Goal: Information Seeking & Learning: Learn about a topic

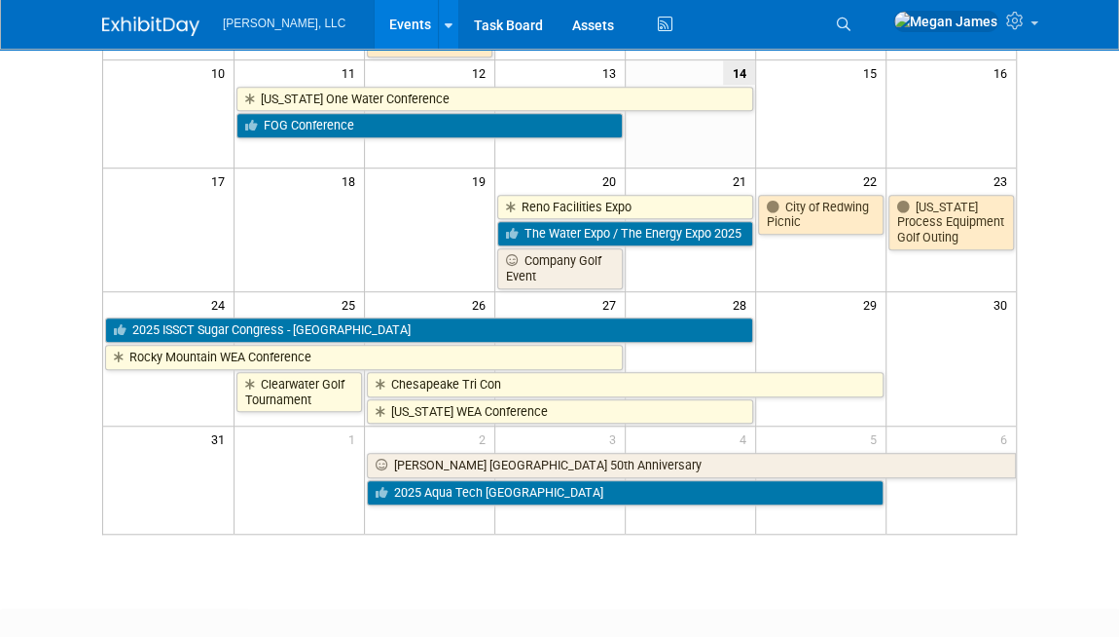
scroll to position [88, 0]
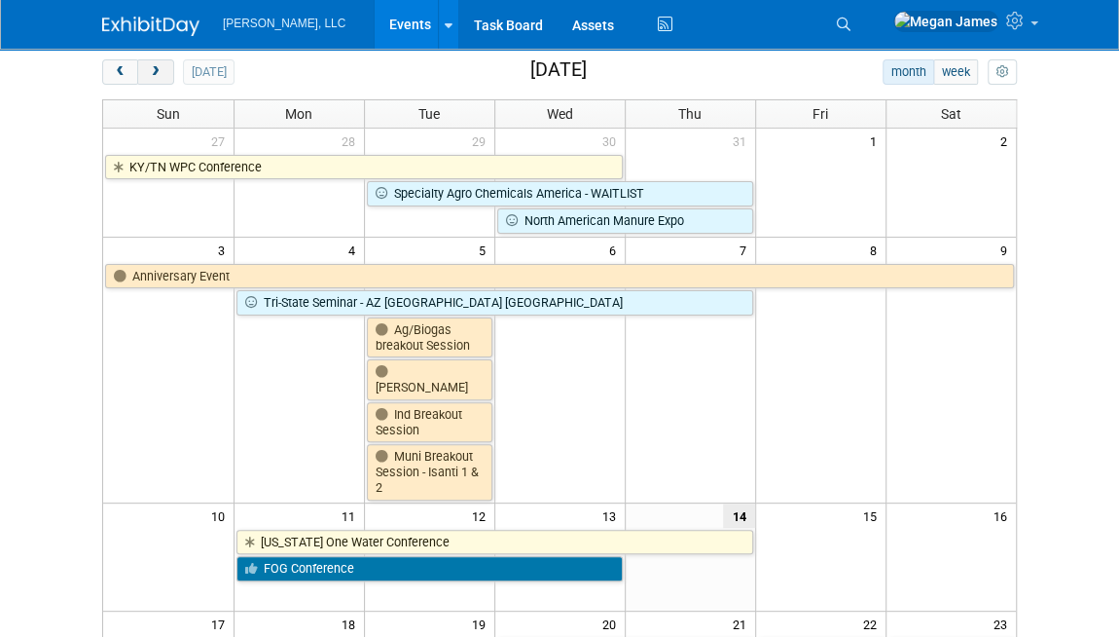
click at [154, 72] on span "next" at bounding box center [155, 72] width 15 height 13
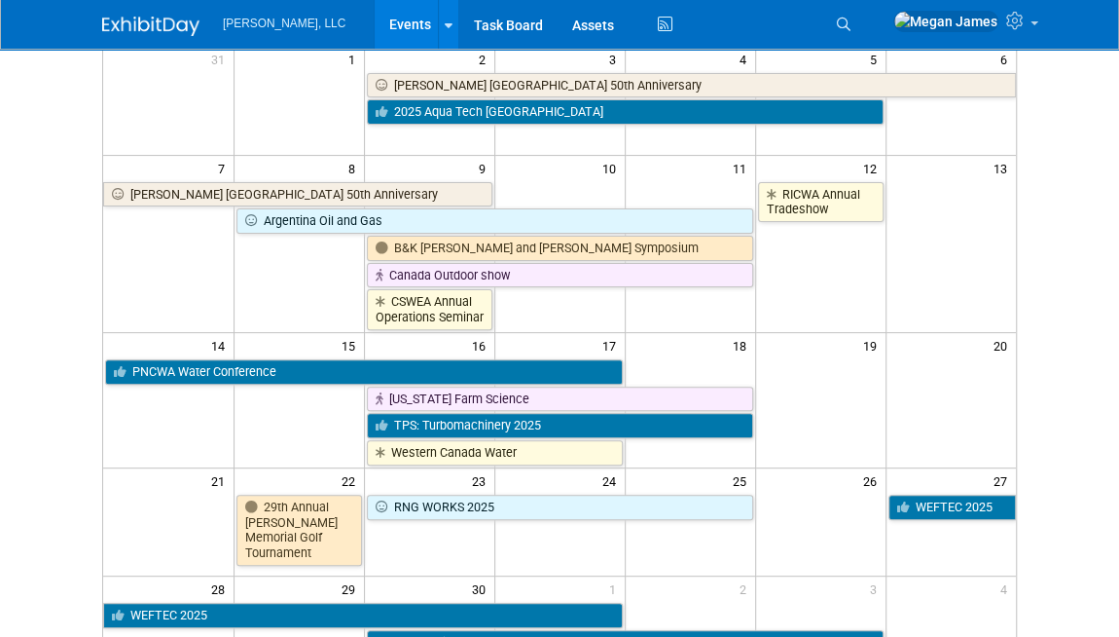
scroll to position [176, 0]
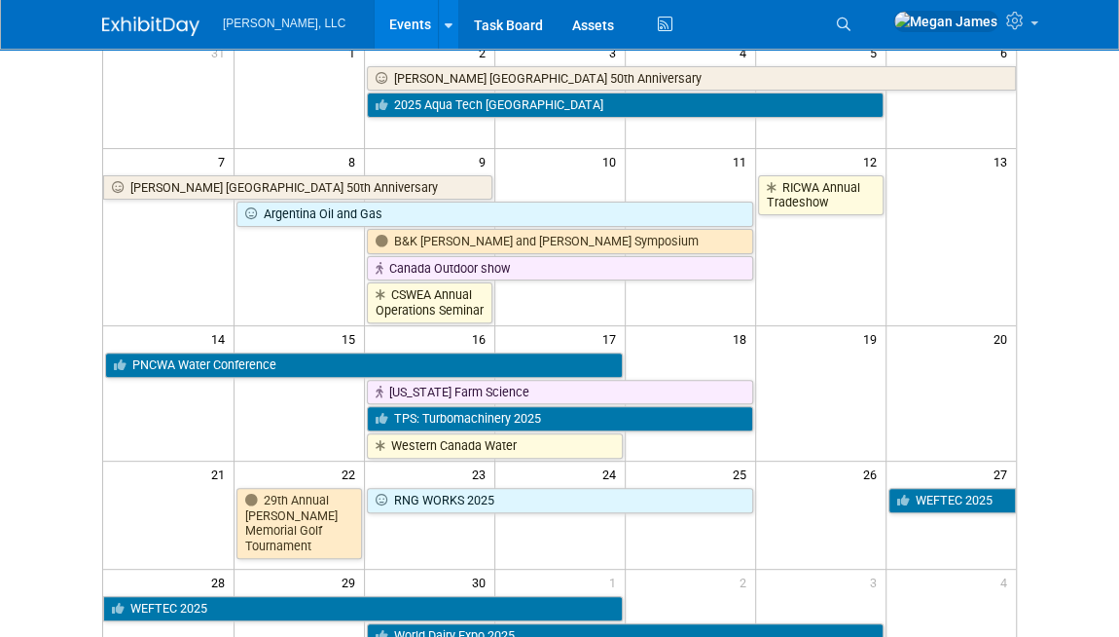
click at [1071, 318] on body "Boerger, LLC Events Add Event Bulk Upload Events Shareable Event Boards Recentl…" at bounding box center [559, 142] width 1119 height 637
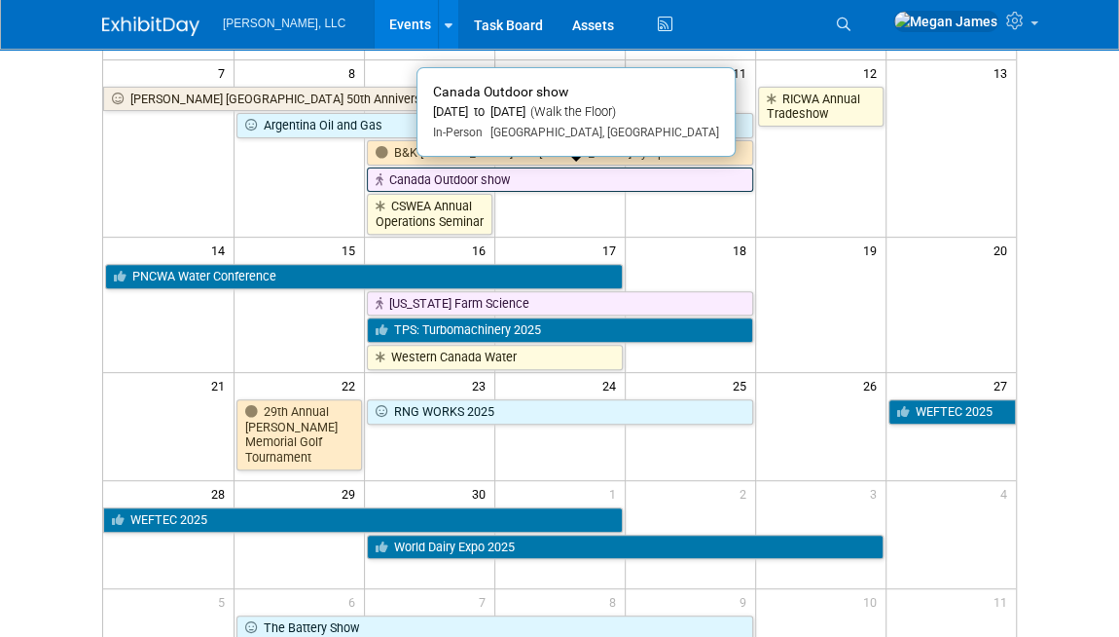
click at [638, 171] on link "Canada Outdoor show" at bounding box center [560, 179] width 386 height 25
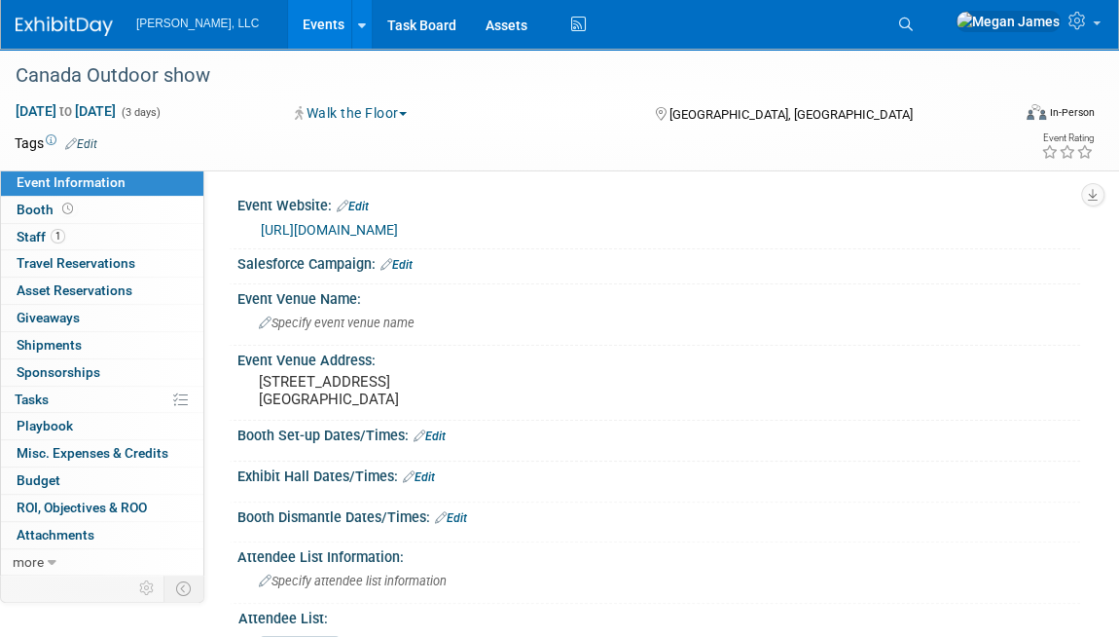
click at [288, 18] on link "Events" at bounding box center [323, 24] width 71 height 49
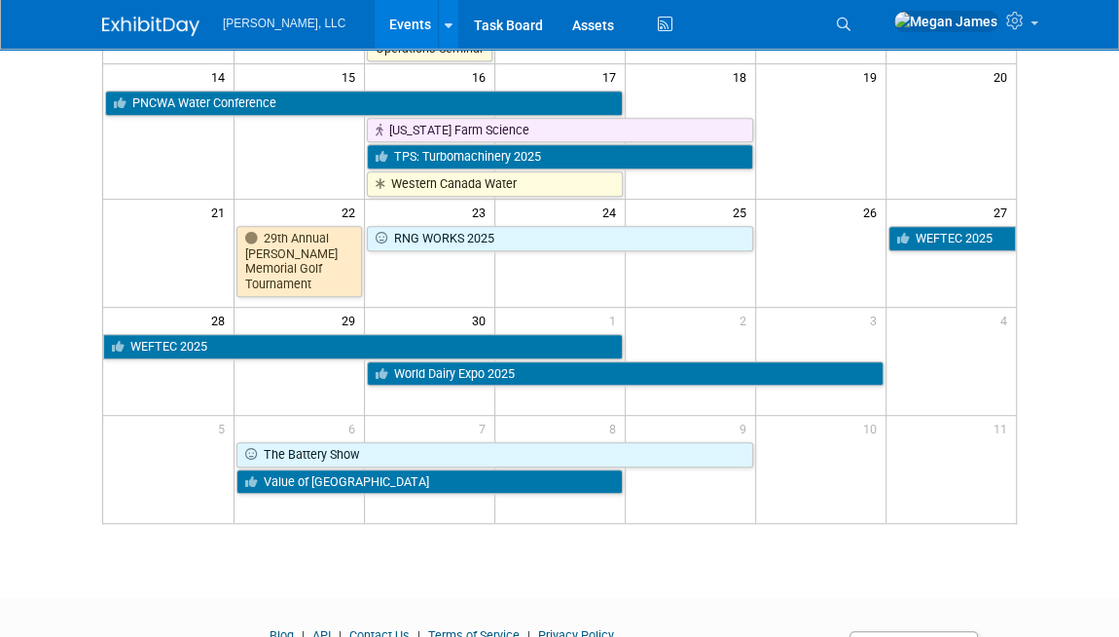
scroll to position [442, 0]
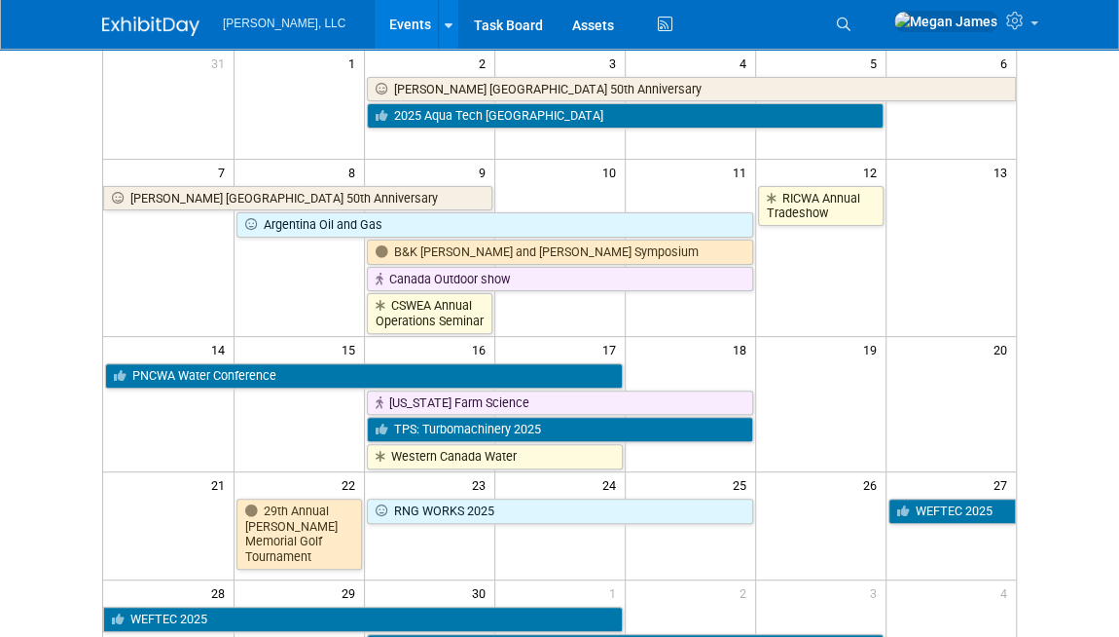
scroll to position [0, 0]
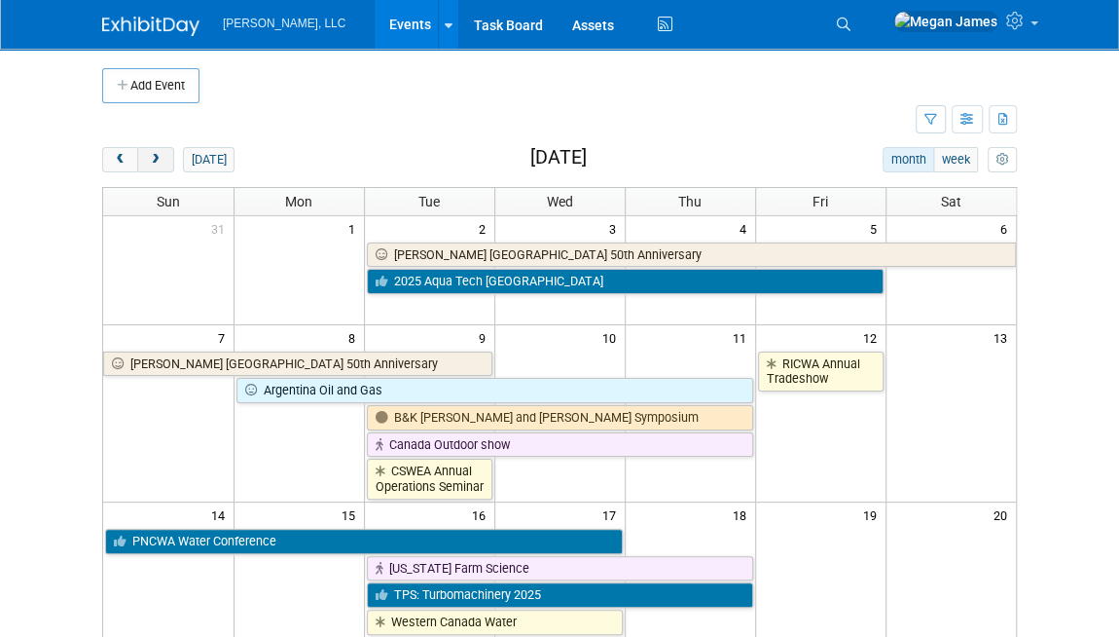
click at [162, 164] on span "next" at bounding box center [155, 160] width 15 height 13
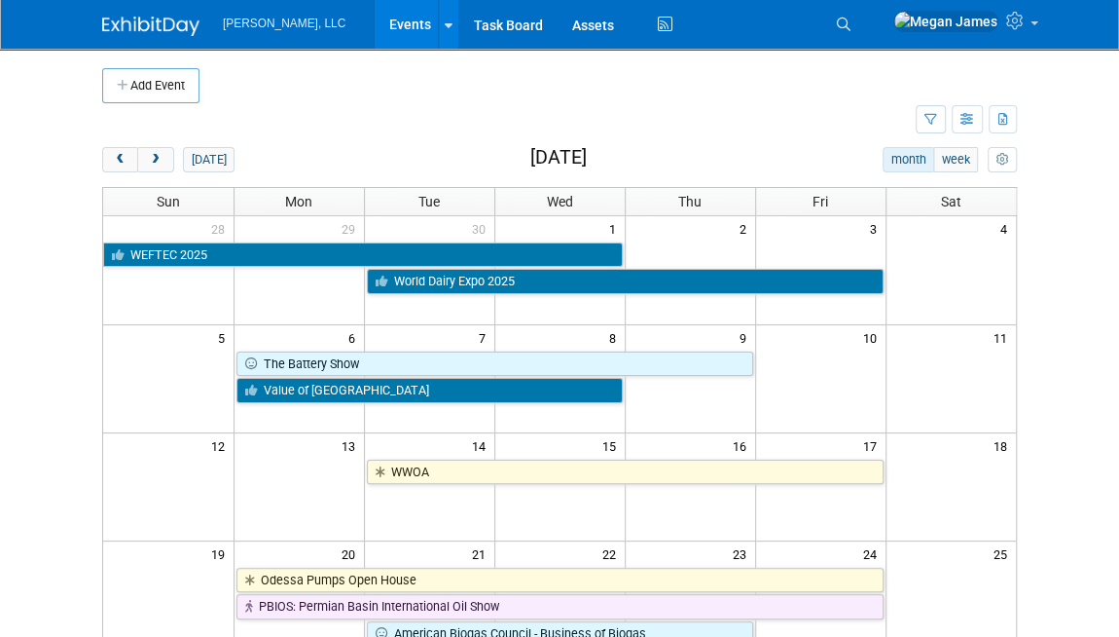
click at [1062, 322] on body "Boerger, LLC Events Add Event Bulk Upload Events Shareable Event Boards Recentl…" at bounding box center [559, 318] width 1119 height 637
click at [126, 165] on button "prev" at bounding box center [120, 159] width 36 height 25
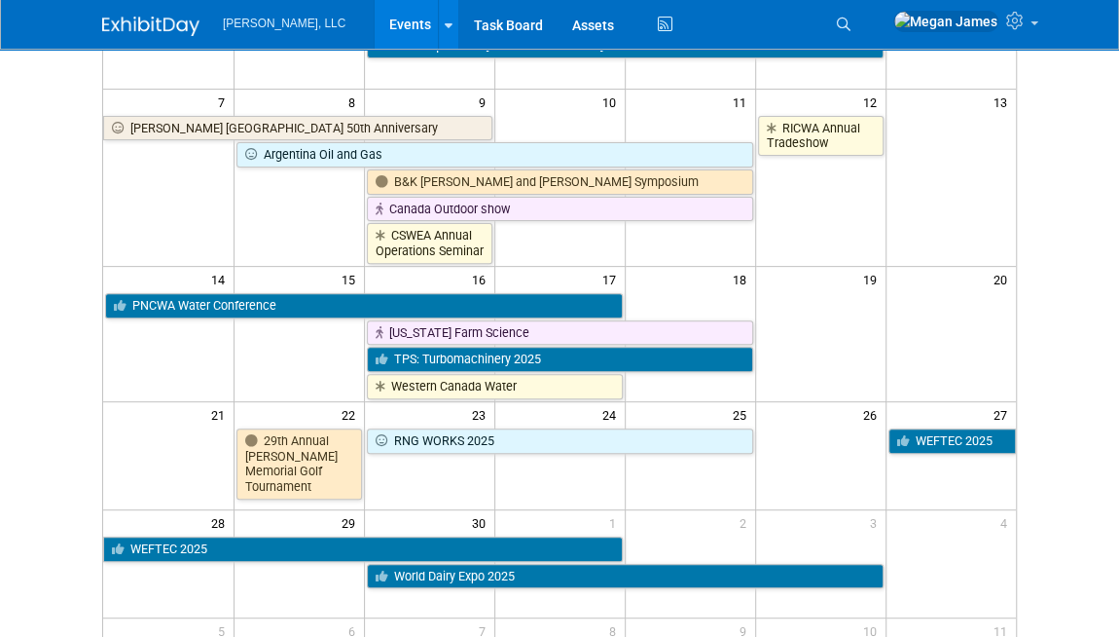
scroll to position [255, 0]
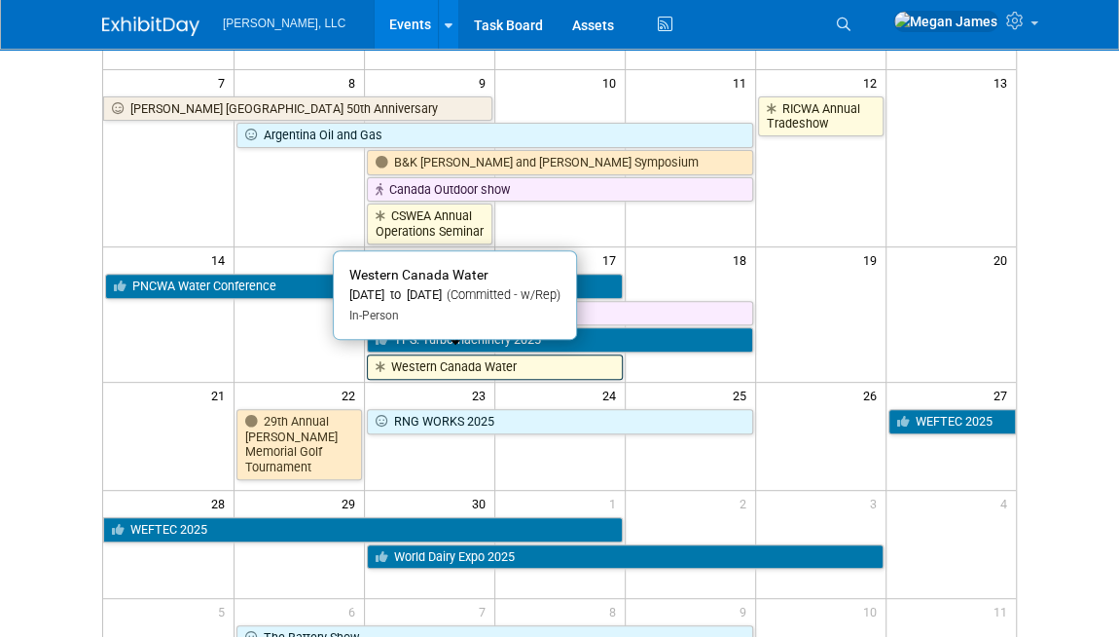
click at [588, 358] on link "Western Canada Water" at bounding box center [495, 366] width 256 height 25
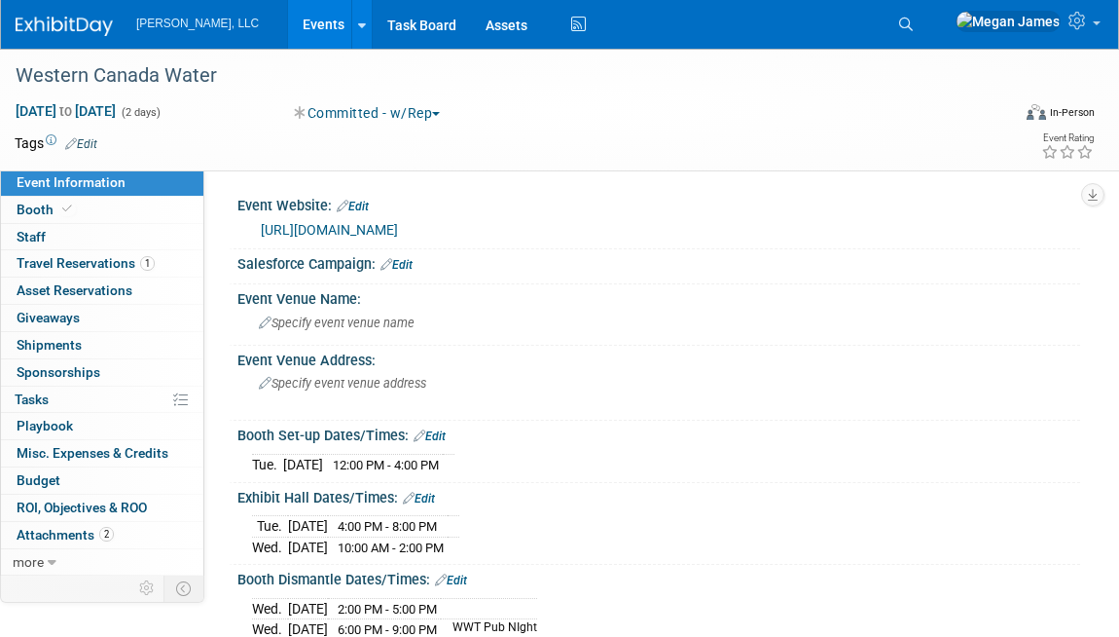
select select "Municipal"
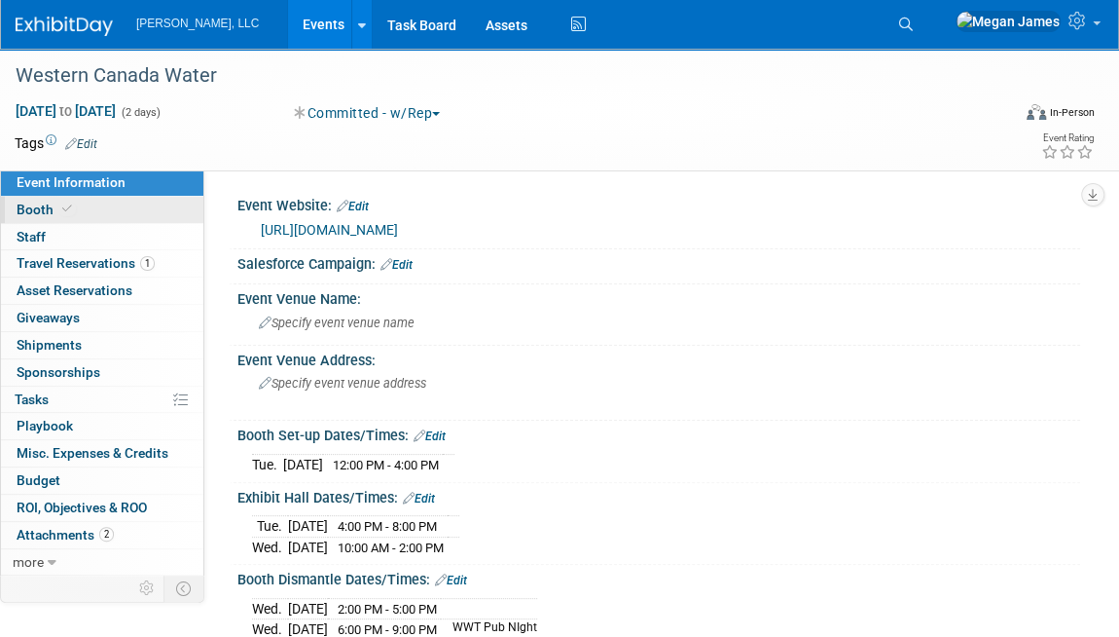
click at [132, 220] on link "Booth" at bounding box center [102, 210] width 202 height 26
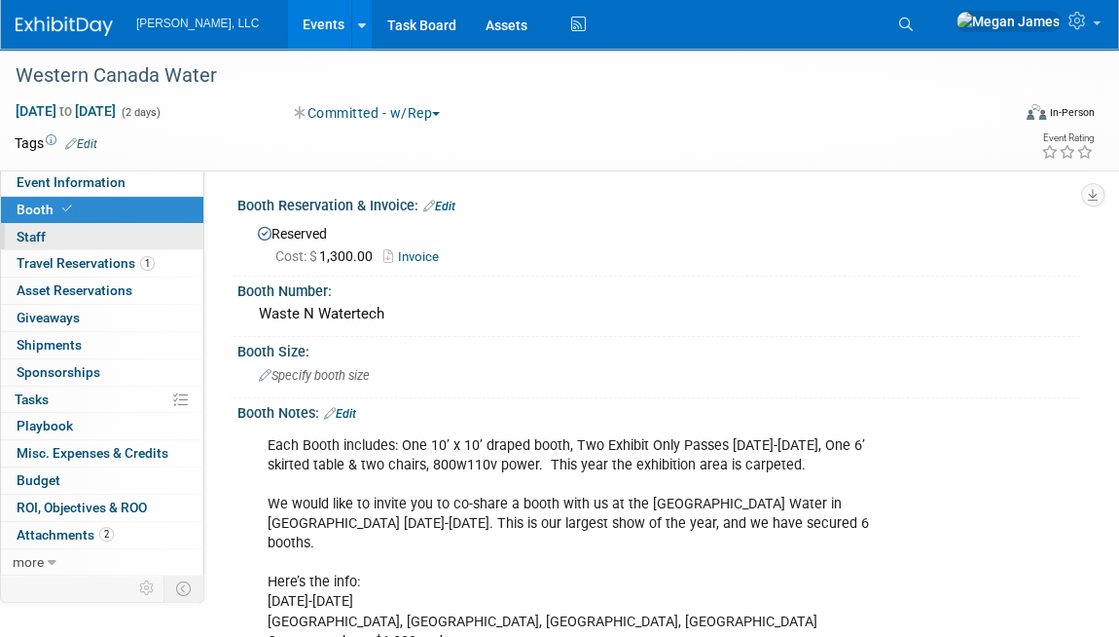
click at [130, 243] on link "0 Staff 0" at bounding box center [102, 237] width 202 height 26
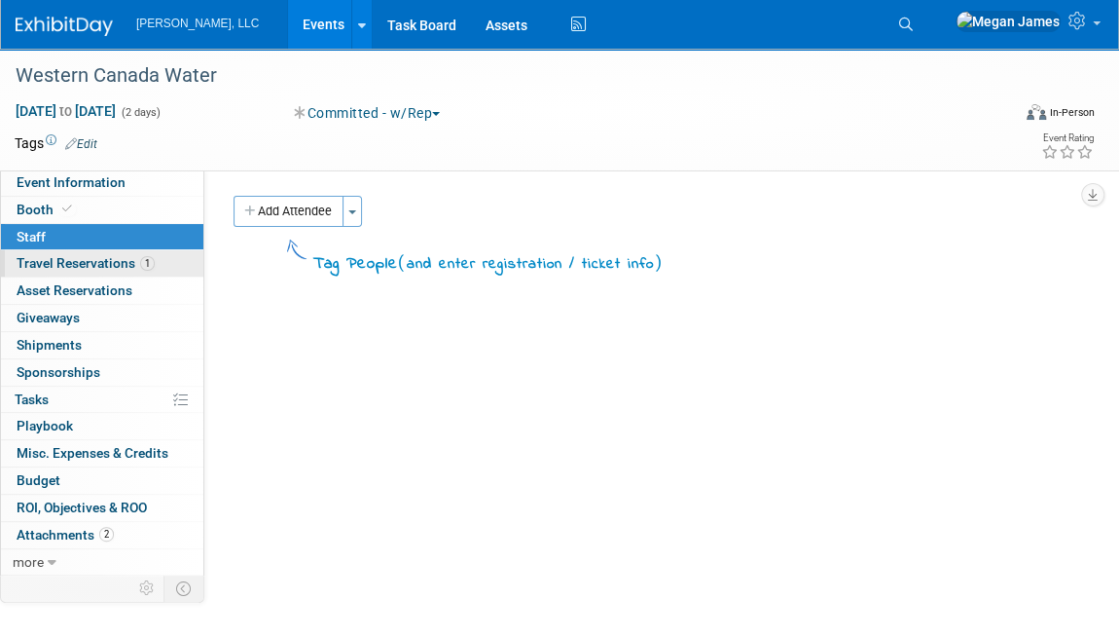
click at [126, 268] on span "Travel Reservations 1" at bounding box center [86, 263] width 138 height 16
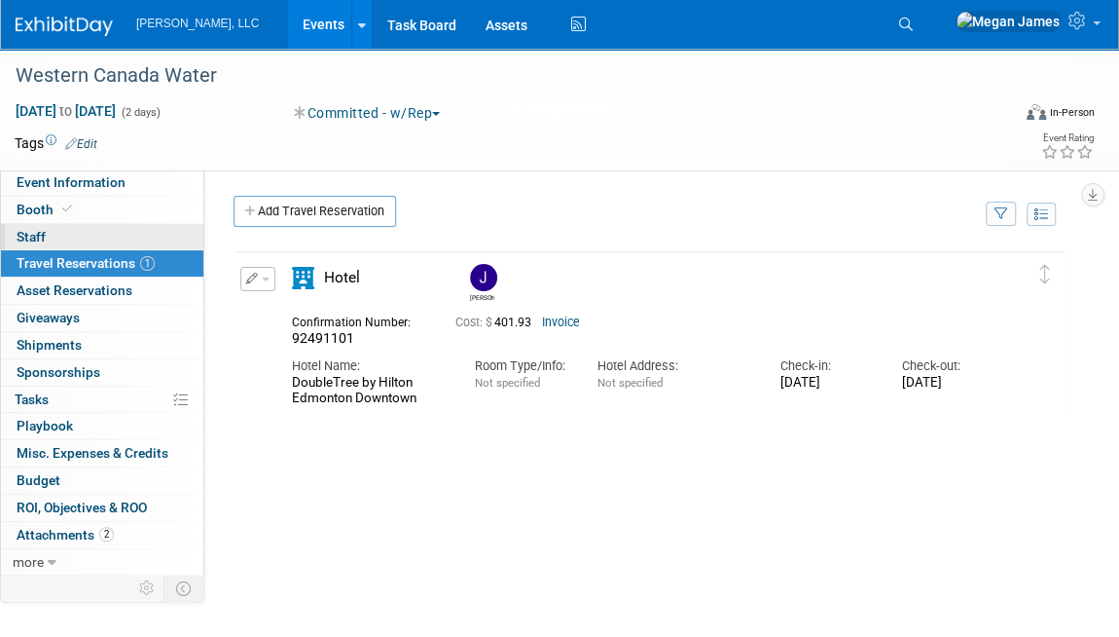
click at [148, 230] on link "0 Staff 0" at bounding box center [102, 237] width 202 height 26
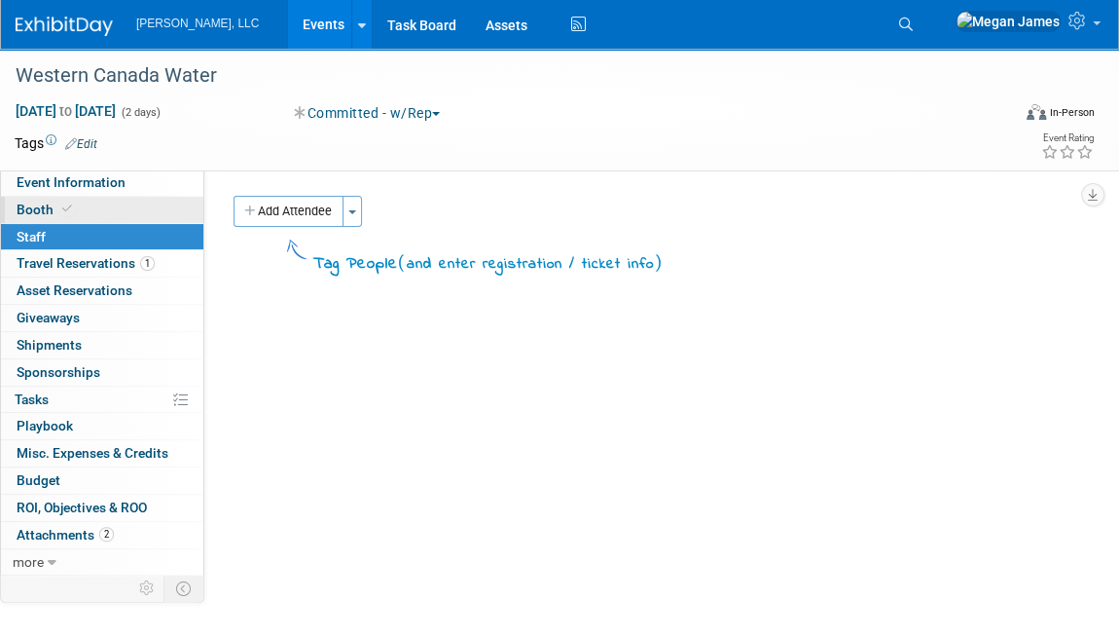
click at [144, 210] on link "Booth" at bounding box center [102, 210] width 202 height 26
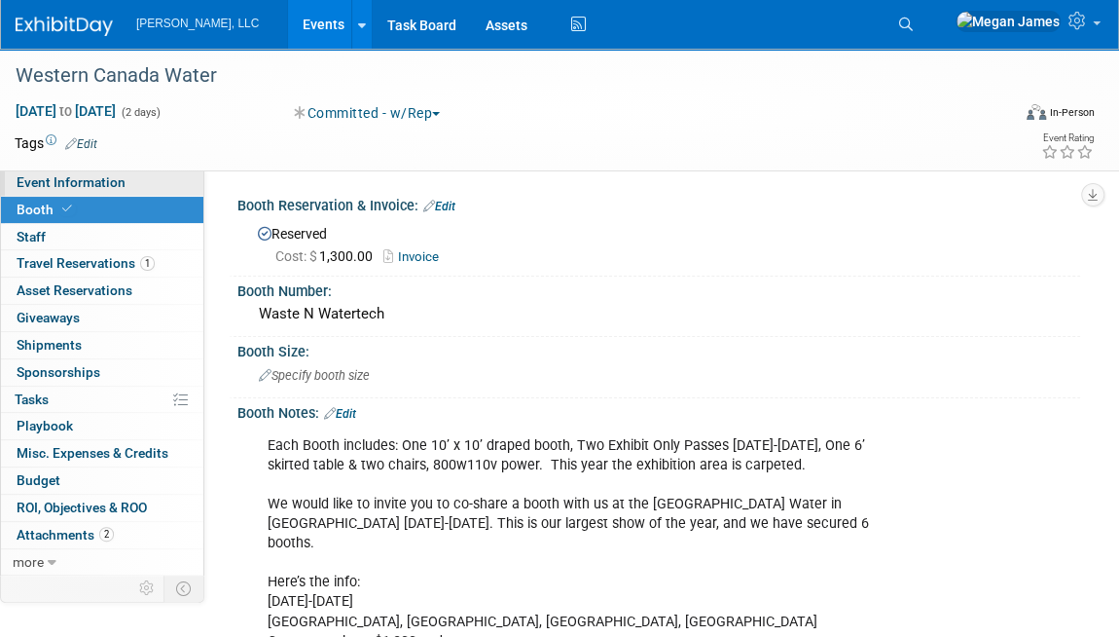
click at [145, 185] on link "Event Information" at bounding box center [102, 182] width 202 height 26
select select "Municipal"
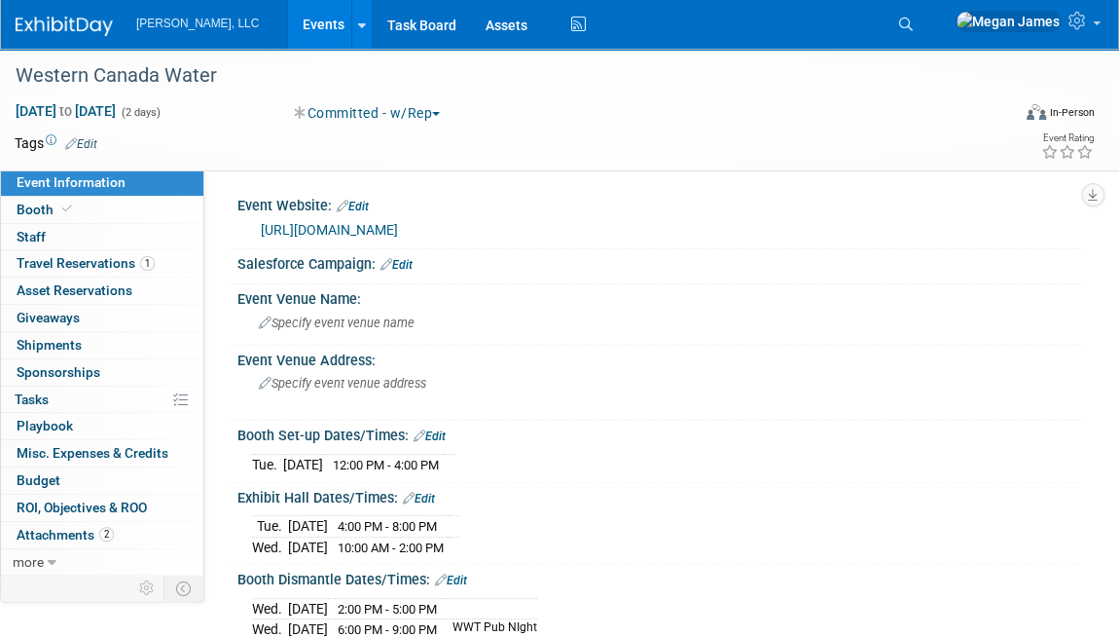
click at [288, 26] on link "Events" at bounding box center [323, 24] width 71 height 49
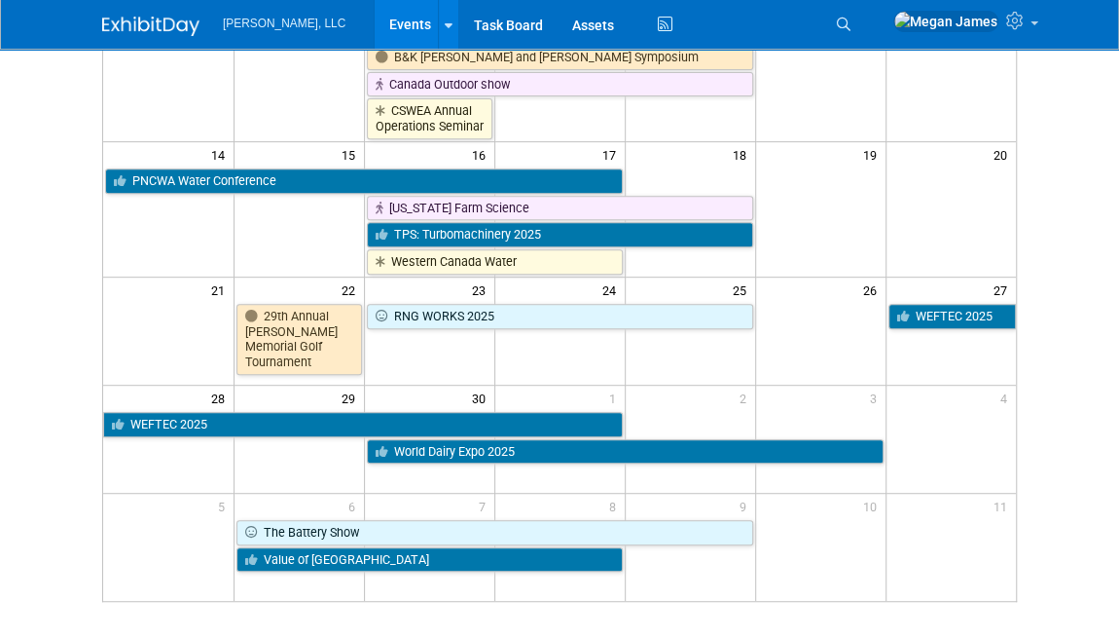
scroll to position [525, 0]
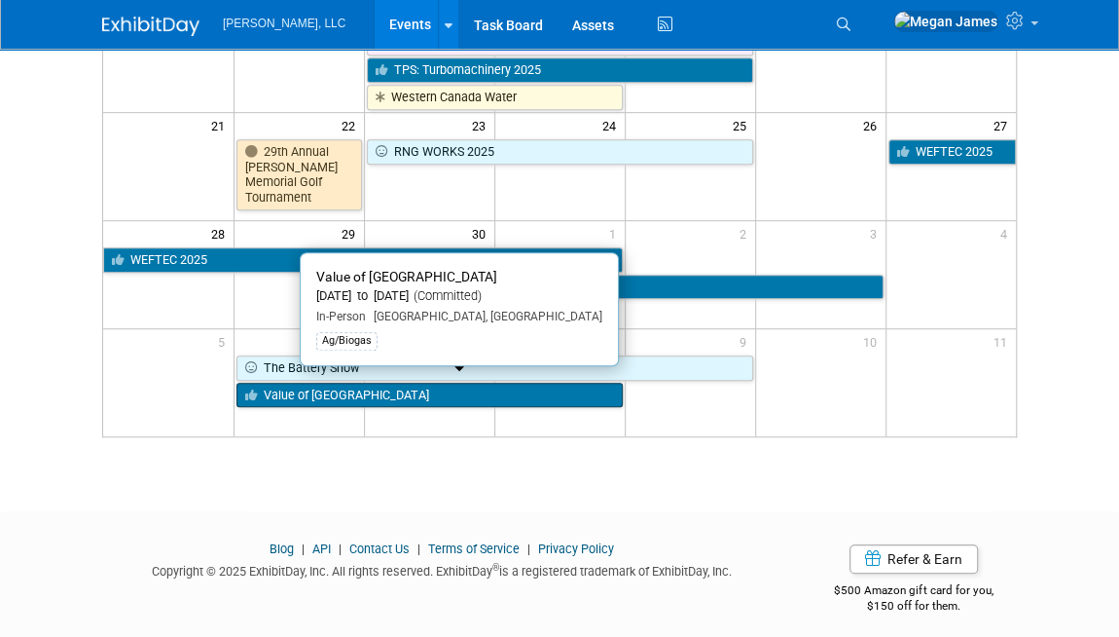
click at [392, 384] on link "Value of [GEOGRAPHIC_DATA]" at bounding box center [430, 395] width 386 height 25
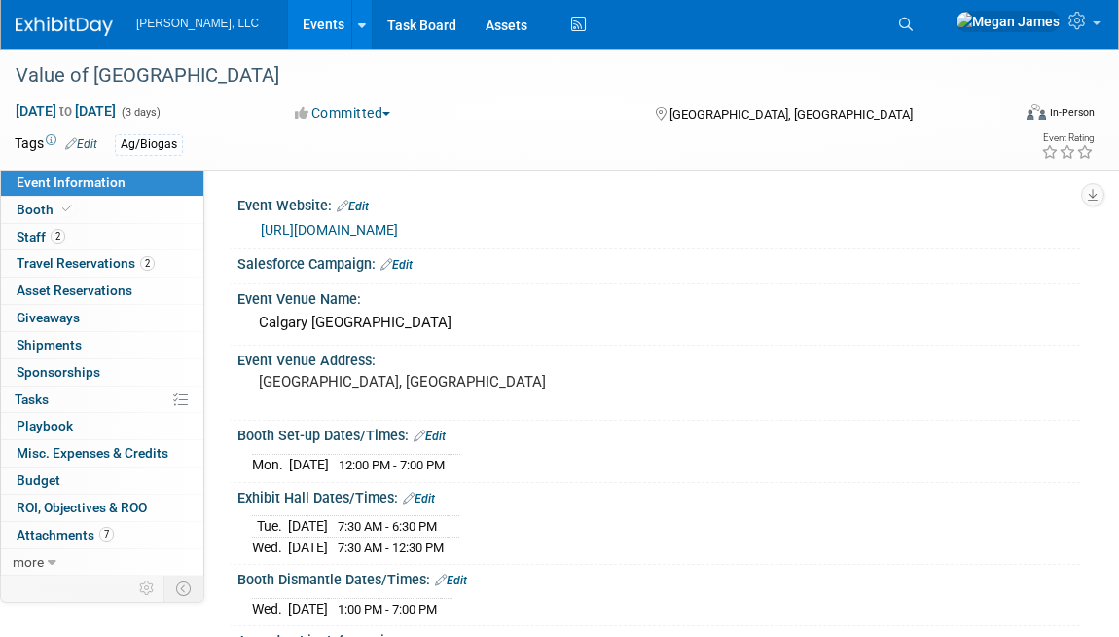
select select "Ag/Biogas"
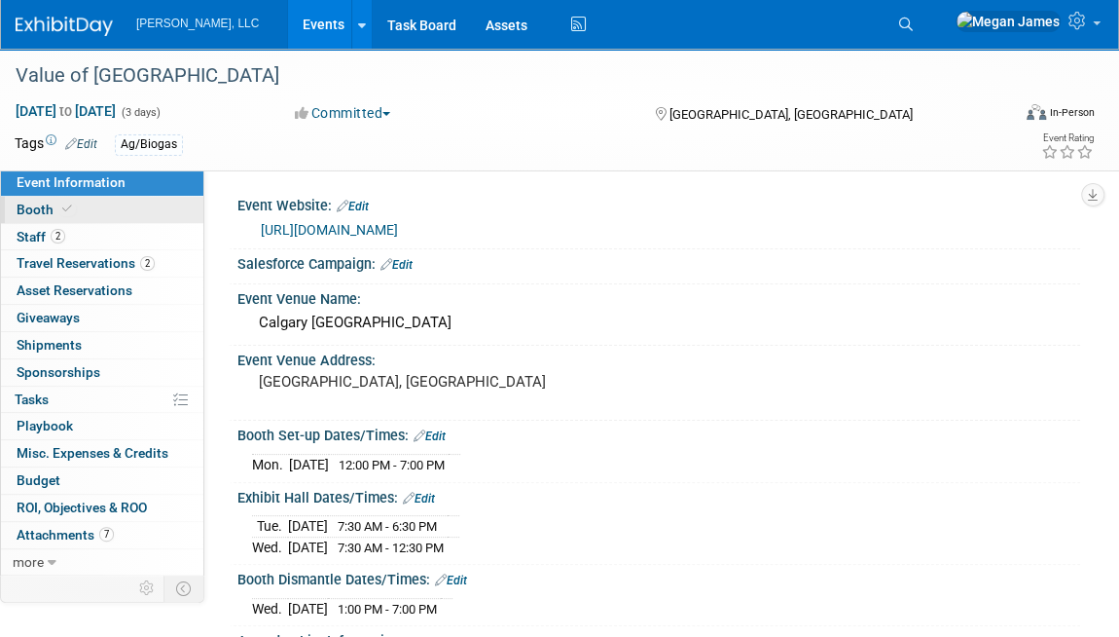
click at [155, 210] on link "Booth" at bounding box center [102, 210] width 202 height 26
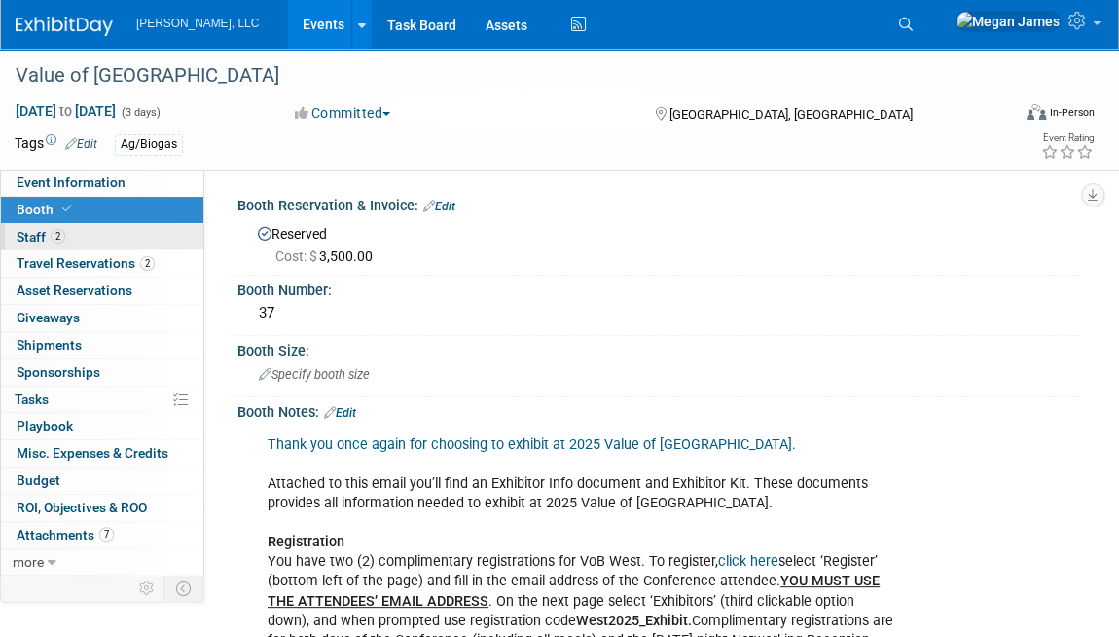
click at [157, 235] on link "2 Staff 2" at bounding box center [102, 237] width 202 height 26
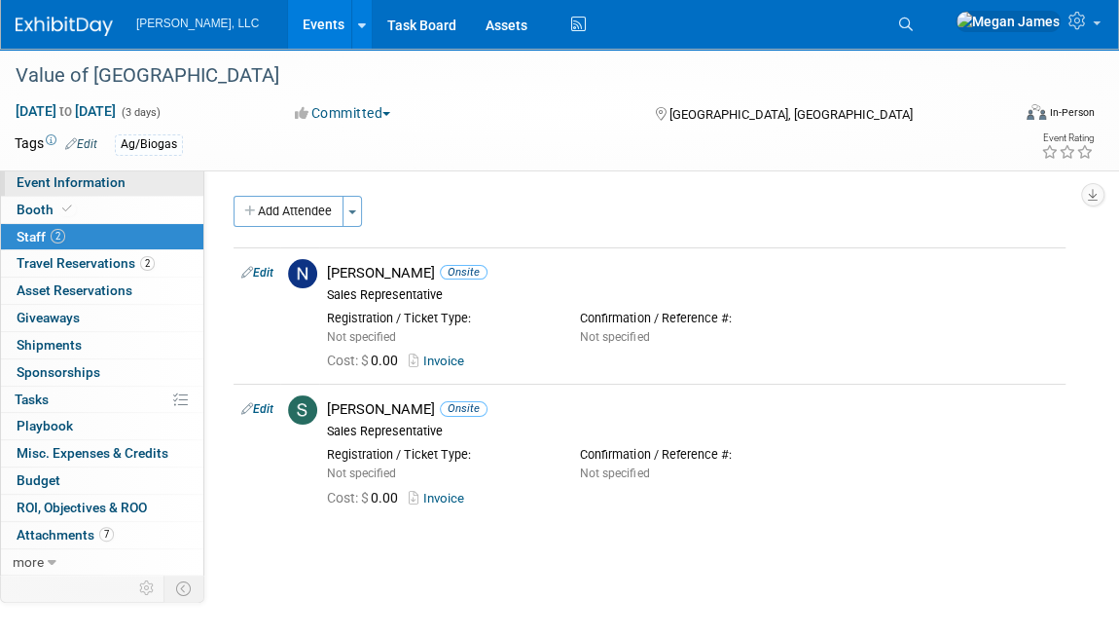
click at [151, 184] on link "Event Information" at bounding box center [102, 182] width 202 height 26
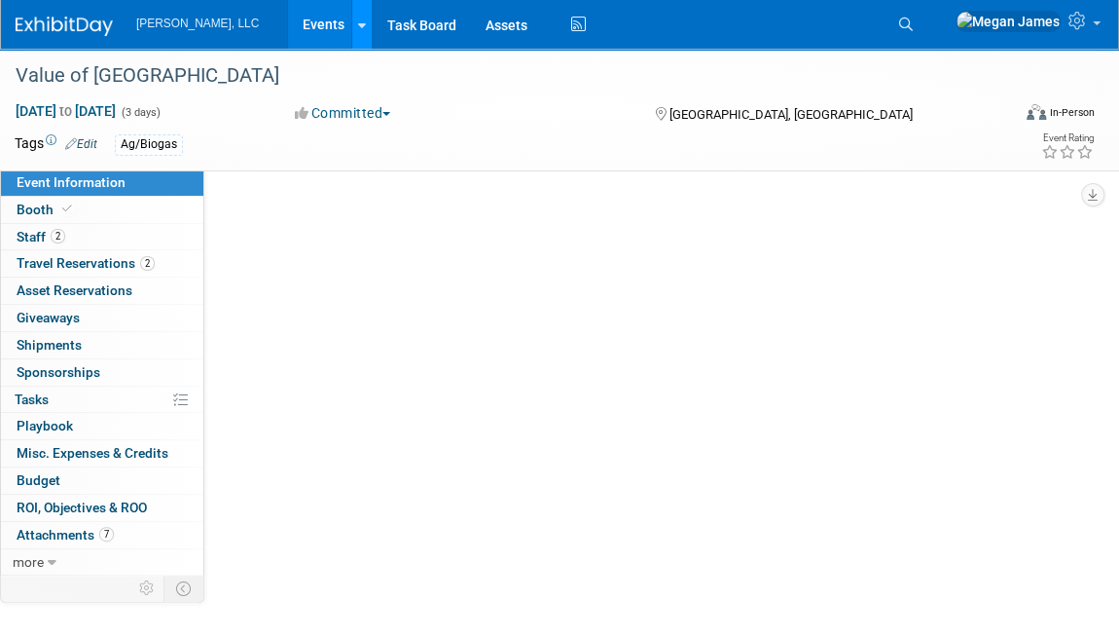
select select "Ag/Biogas"
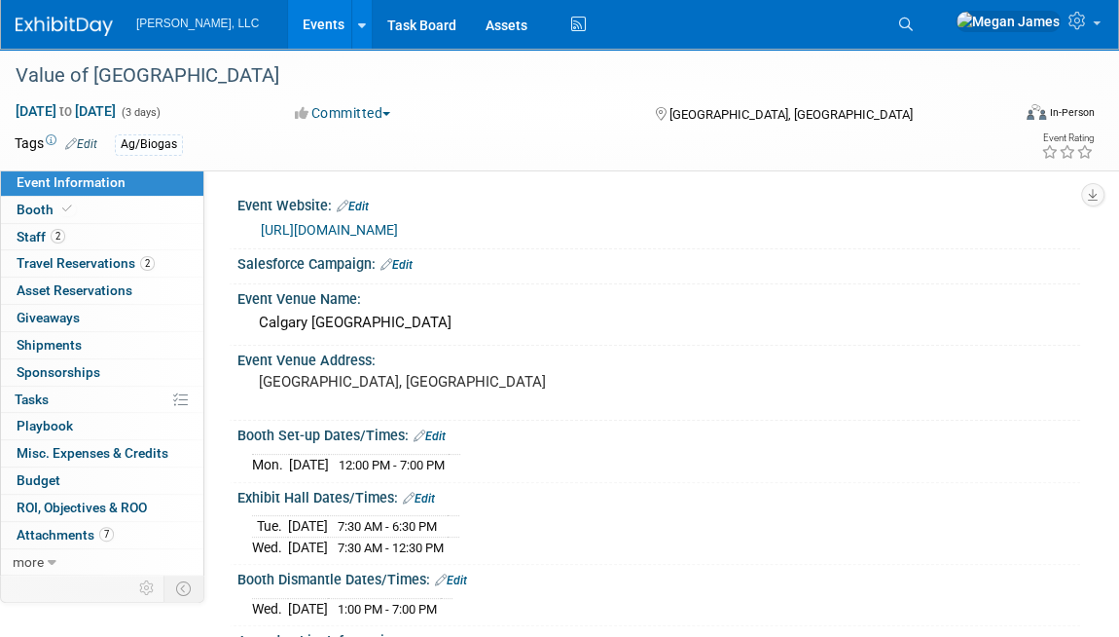
click at [288, 20] on link "Events" at bounding box center [323, 24] width 71 height 49
